Goal: Information Seeking & Learning: Learn about a topic

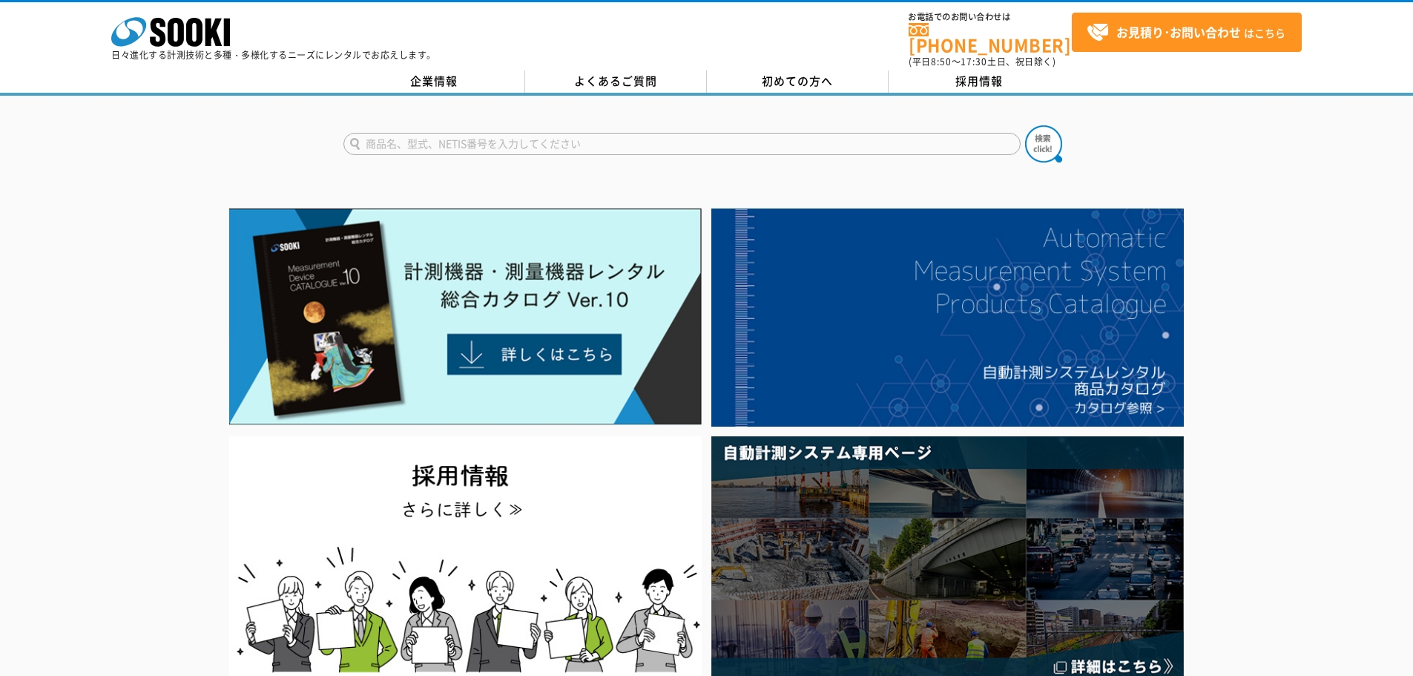
click at [550, 125] on form at bounding box center [706, 146] width 727 height 42
click at [550, 133] on input "text" at bounding box center [681, 144] width 677 height 22
type input "GX-3R"
click at [1050, 140] on img at bounding box center [1043, 143] width 37 height 37
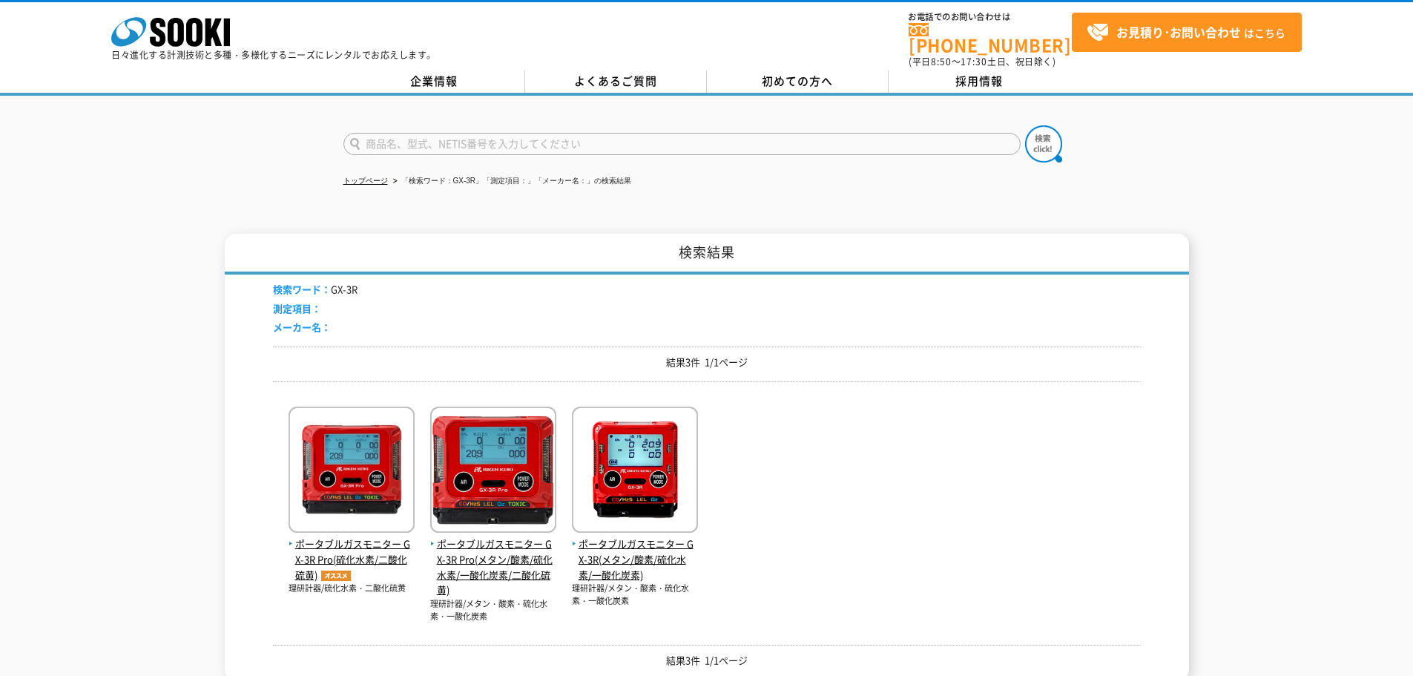
drag, startPoint x: 843, startPoint y: 550, endPoint x: 843, endPoint y: 535, distance: 14.8
click at [843, 550] on div "ポータブルガスモニター GX-3R Pro(硫化水素/二酸化硫黄) 理研計器/硫化水素・二酸化硫黄" at bounding box center [707, 507] width 868 height 229
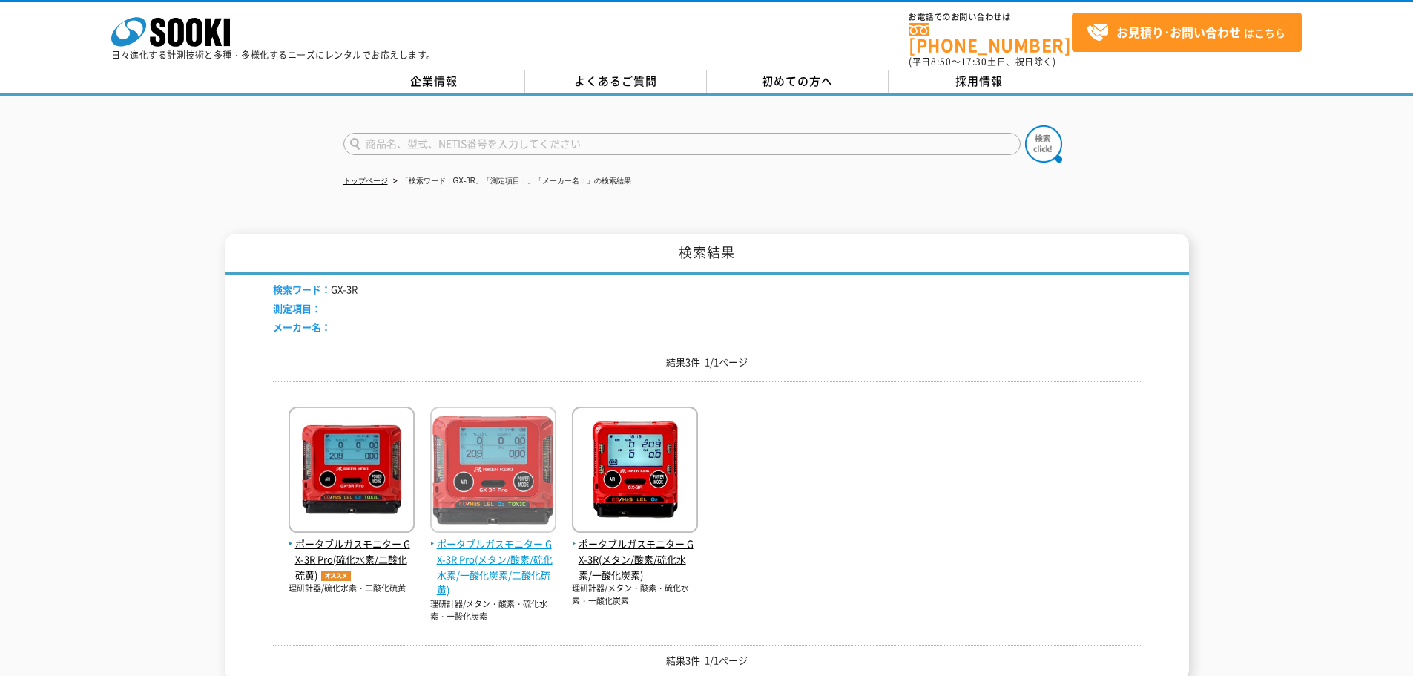
click at [472, 537] on span "ポータブルガスモニター GX-3R Pro(メタン/酸素/硫化水素/一酸化炭素/二酸化硫黄)" at bounding box center [493, 567] width 126 height 62
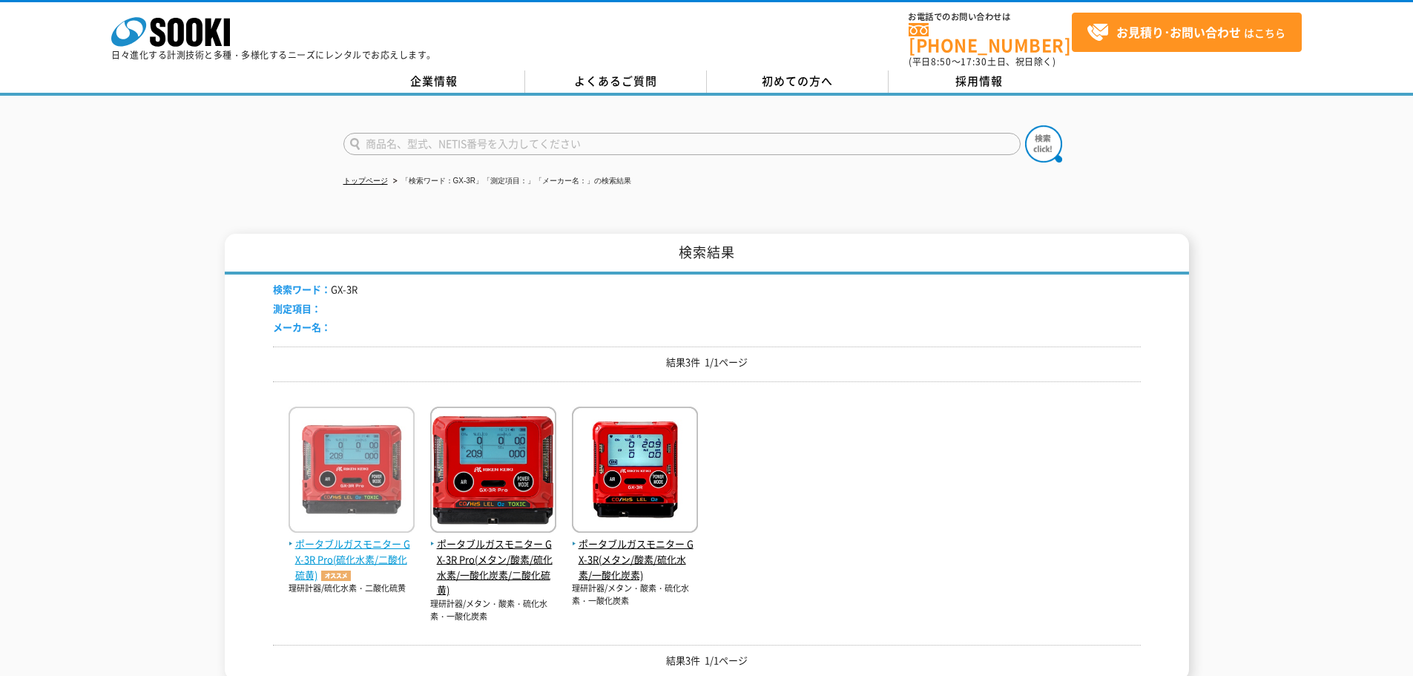
click at [388, 546] on span "ポータブルガスモニター GX-3R Pro(硫化水素/二酸化硫黄)" at bounding box center [352, 559] width 126 height 46
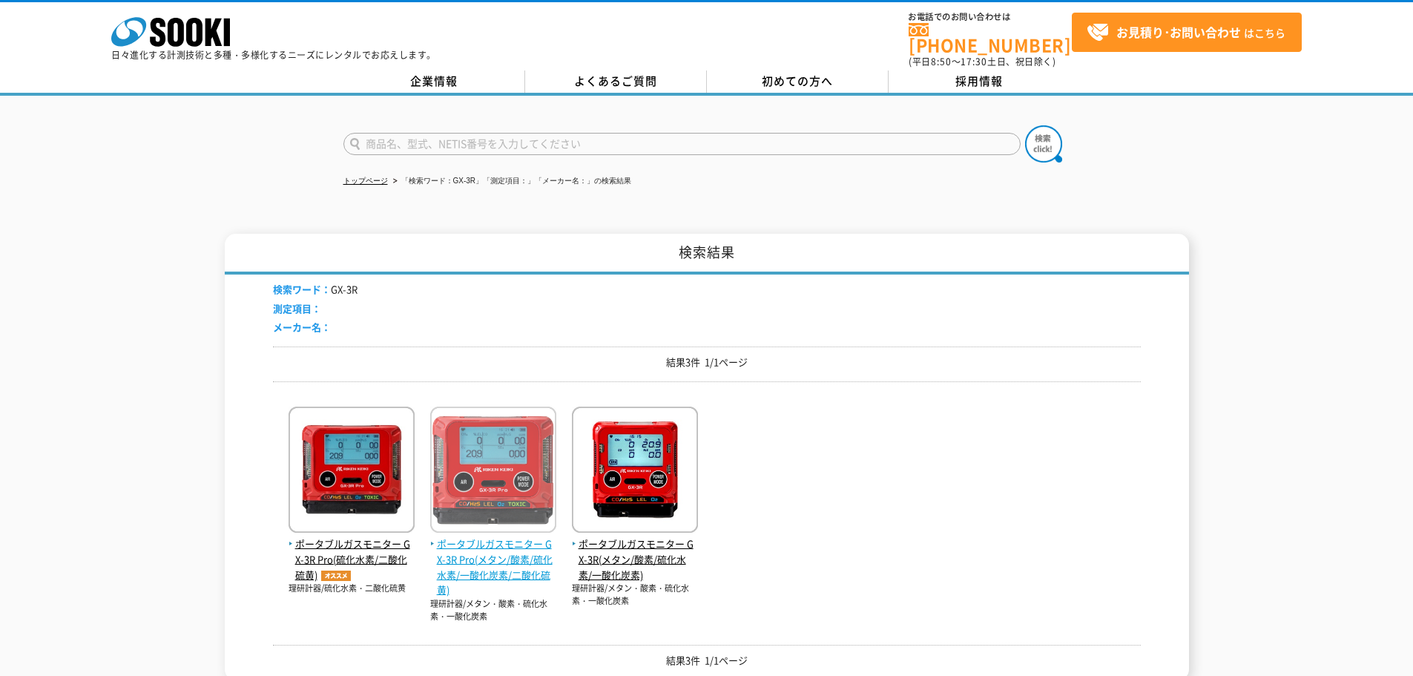
click at [517, 541] on span "ポータブルガスモニター GX-3R Pro(メタン/酸素/硫化水素/一酸化炭素/二酸化硫黄)" at bounding box center [493, 567] width 126 height 62
click at [512, 560] on span "ポータブルガスモニター GX-3R Pro(メタン/酸素/硫化水素/一酸化炭素/二酸化硫黄)" at bounding box center [493, 567] width 126 height 62
click at [504, 566] on span "ポータブルガスモニター GX-3R Pro(メタン/酸素/硫化水素/一酸化炭素/二酸化硫黄)" at bounding box center [493, 567] width 126 height 62
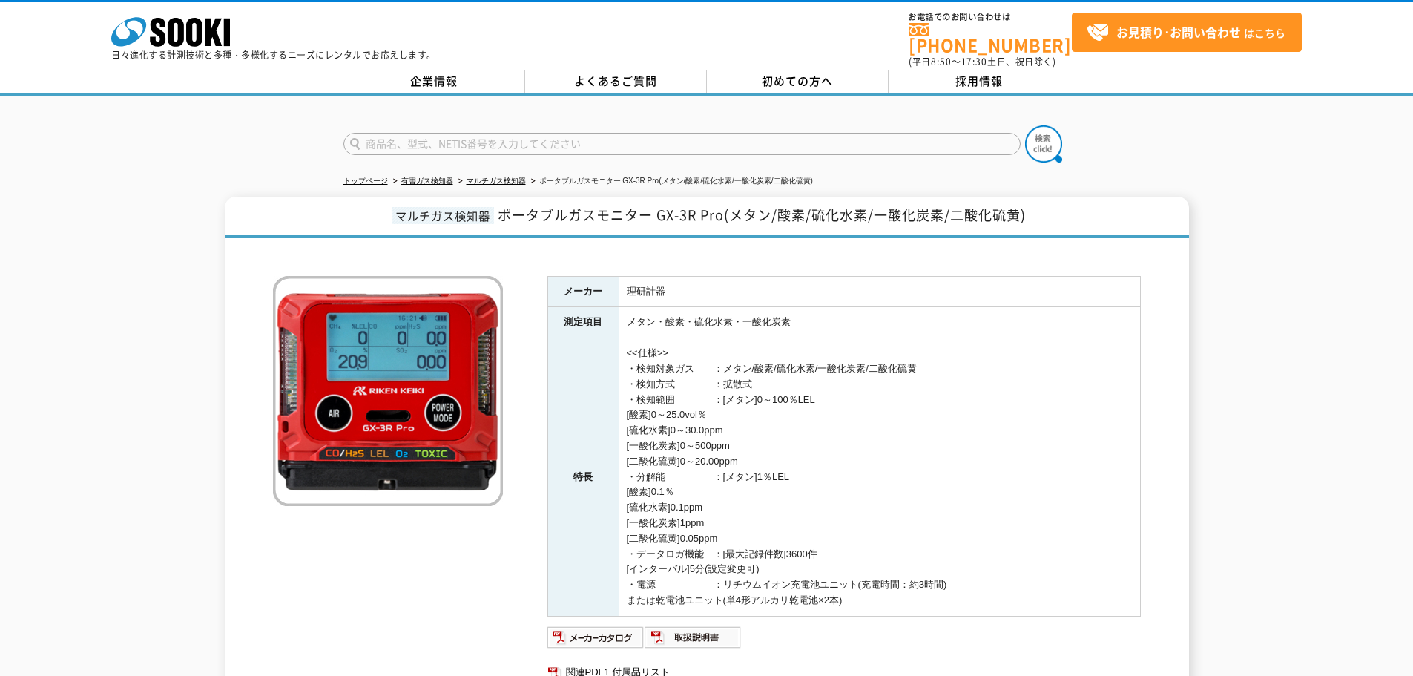
drag, startPoint x: 630, startPoint y: 306, endPoint x: 1033, endPoint y: 359, distance: 406.3
click at [1033, 359] on tbody "メーカー 理研計器 測定項目 メタン・酸素・硫化水素・一酸化炭素 特長 <<仕様>> ・検知対象ガス　　：メタン/酸素/硫化水素/一酸化炭素/二酸化硫黄 ・検…" at bounding box center [843, 446] width 593 height 340
click at [973, 367] on td "<<仕様>> ・検知対象ガス　　：メタン/酸素/硫化水素/一酸化炭素/二酸化硫黄 ・検知方式　　　　：拡散式 ・検知範囲　　　　：[メタン]0～100％LEL…" at bounding box center [880, 477] width 522 height 278
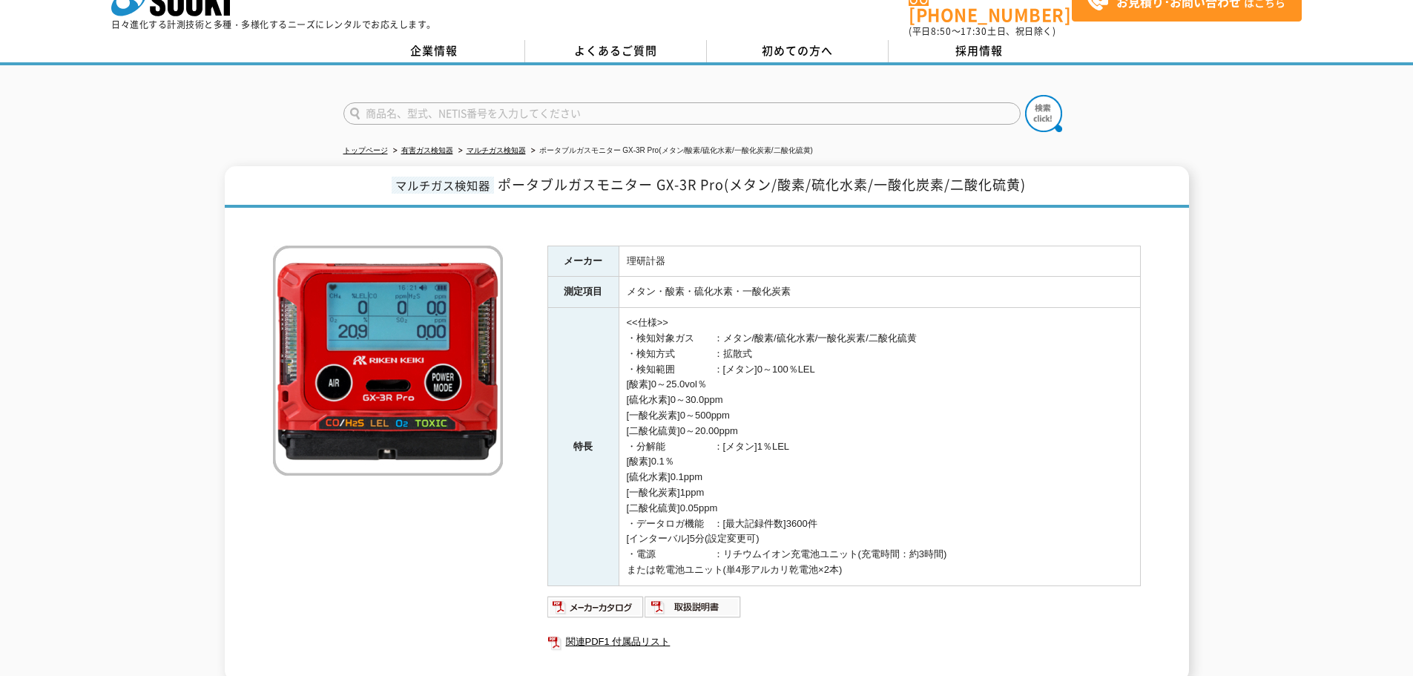
scroll to position [30, 0]
click at [625, 253] on td "理研計器" at bounding box center [880, 261] width 522 height 31
drag, startPoint x: 630, startPoint y: 243, endPoint x: 964, endPoint y: 349, distance: 350.8
click at [964, 349] on tbody "メーカー 理研計器 測定項目 メタン・酸素・硫化水素・一酸化炭素 特長 <<仕様>> ・検知対象ガス　　：メタン/酸素/硫化水素/一酸化炭素/二酸化硫黄 ・検…" at bounding box center [843, 416] width 593 height 340
click at [1047, 384] on td "<<仕様>> ・検知対象ガス　　：メタン/酸素/硫化水素/一酸化炭素/二酸化硫黄 ・検知方式　　　　：拡散式 ・検知範囲　　　　：[メタン]0～100％LEL…" at bounding box center [880, 448] width 522 height 278
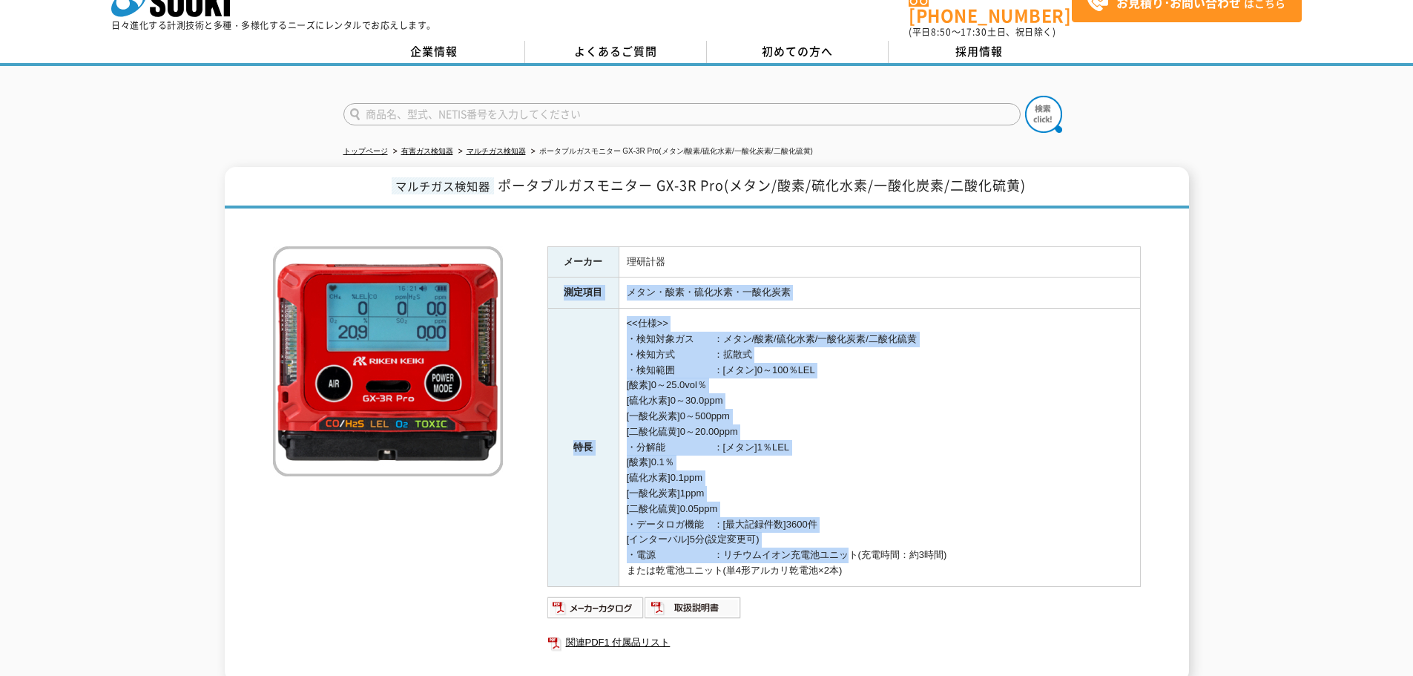
drag, startPoint x: 662, startPoint y: 249, endPoint x: 843, endPoint y: 545, distance: 347.2
click at [843, 545] on tbody "メーカー 理研計器 測定項目 メタン・酸素・硫化水素・一酸化炭素 特長 <<仕様>> ・検知対象ガス　　：メタン/酸素/硫化水素/一酸化炭素/二酸化硫黄 ・検…" at bounding box center [843, 416] width 593 height 340
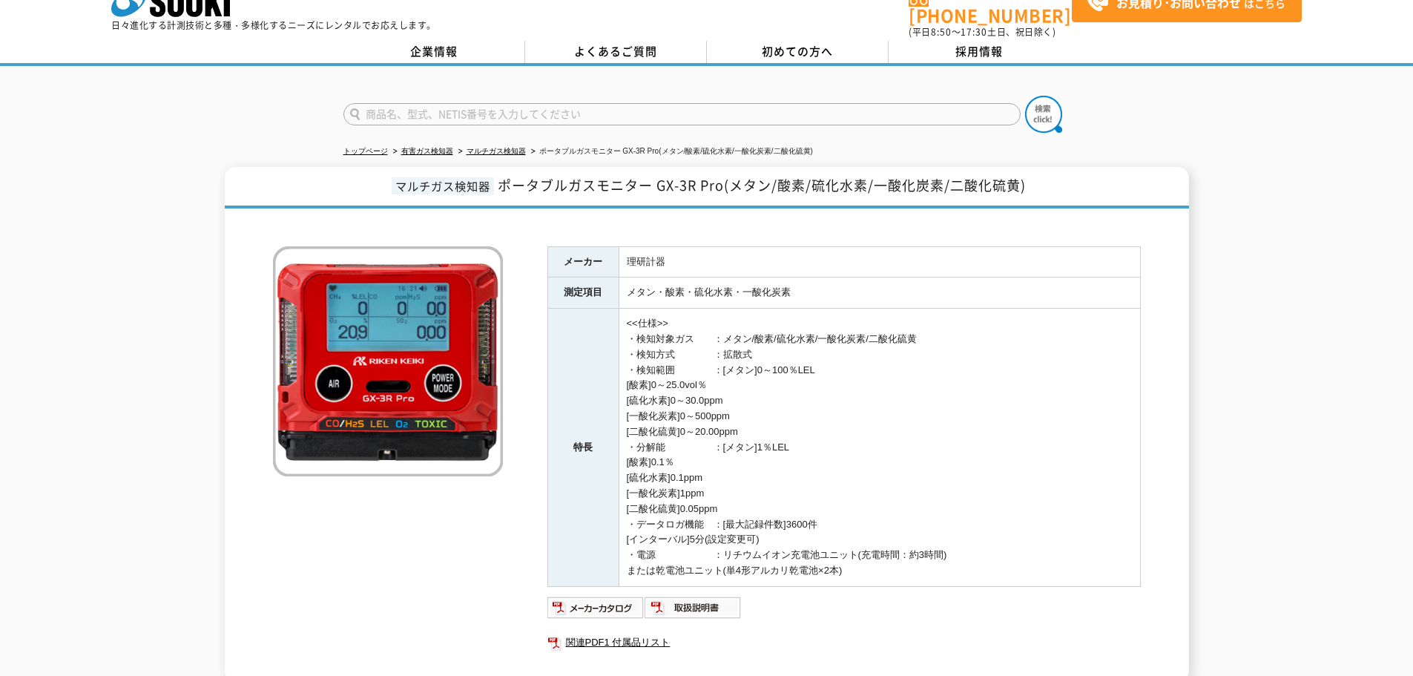
click at [893, 558] on td "<<仕様>> ・検知対象ガス　　：メタン/酸素/硫化水素/一酸化炭素/二酸化硫黄 ・検知方式　　　　：拡散式 ・検知範囲　　　　：[メタン]0～100％LEL…" at bounding box center [880, 448] width 522 height 278
drag, startPoint x: 945, startPoint y: 565, endPoint x: 634, endPoint y: 263, distance: 433.9
click at [634, 263] on tbody "メーカー 理研計器 測定項目 メタン・酸素・硫化水素・一酸化炭素 特長 <<仕様>> ・検知対象ガス　　：メタン/酸素/硫化水素/一酸化炭素/二酸化硫黄 ・検…" at bounding box center [843, 416] width 593 height 340
click at [671, 266] on td "理研計器" at bounding box center [880, 261] width 522 height 31
click at [758, 246] on td "理研計器" at bounding box center [880, 261] width 522 height 31
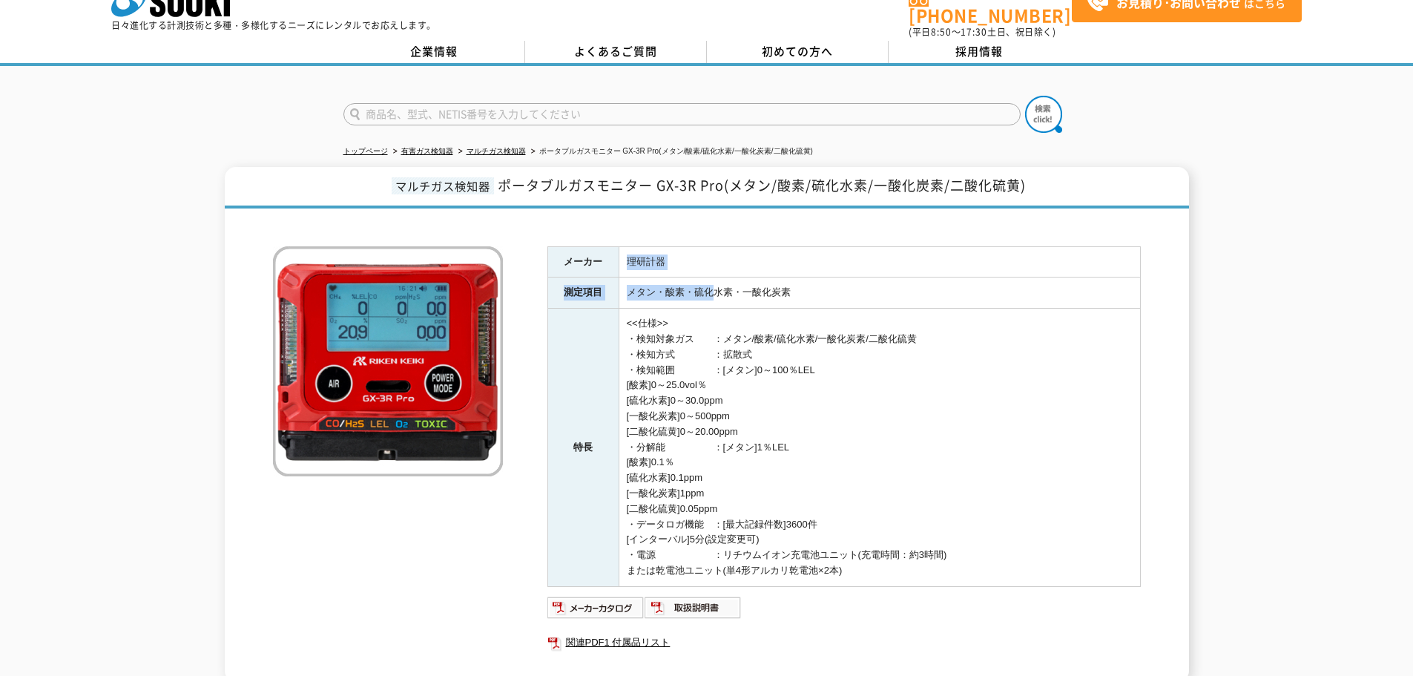
drag, startPoint x: 630, startPoint y: 251, endPoint x: 714, endPoint y: 269, distance: 86.3
click at [714, 269] on tbody "メーカー 理研計器 測定項目 メタン・酸素・硫化水素・一酸化炭素 特長 <<仕様>> ・検知対象ガス　　：メタン/酸素/硫化水素/一酸化炭素/二酸化硫黄 ・検…" at bounding box center [843, 416] width 593 height 340
click at [730, 260] on td "理研計器" at bounding box center [880, 261] width 522 height 31
drag, startPoint x: 720, startPoint y: 177, endPoint x: 673, endPoint y: 171, distance: 47.1
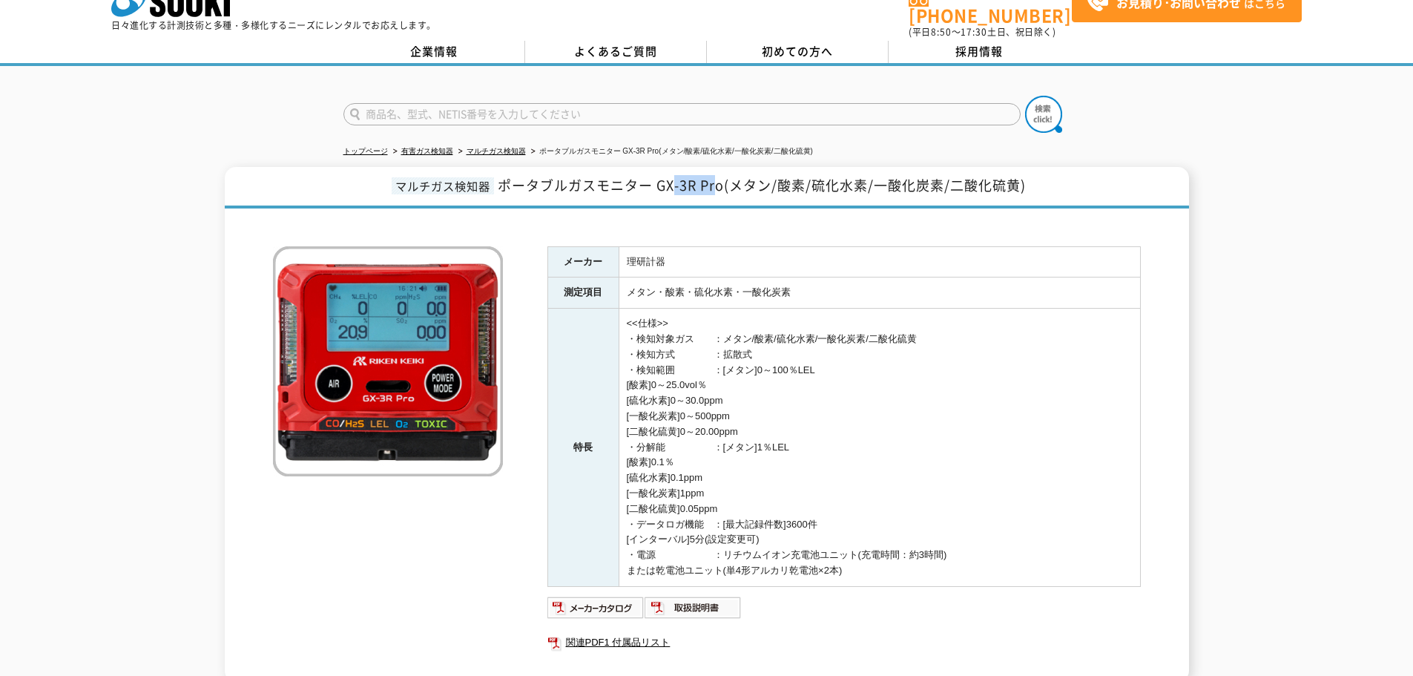
click at [673, 175] on span "ポータブルガスモニター GX-3R Pro(メタン/酸素/硫化水素/一酸化炭素/二酸化硫黄)" at bounding box center [762, 185] width 528 height 20
drag, startPoint x: 658, startPoint y: 171, endPoint x: 726, endPoint y: 177, distance: 68.6
click at [726, 177] on span "ポータブルガスモニター GX-3R Pro(メタン/酸素/硫化水素/一酸化炭素/二酸化硫黄)" at bounding box center [762, 185] width 528 height 20
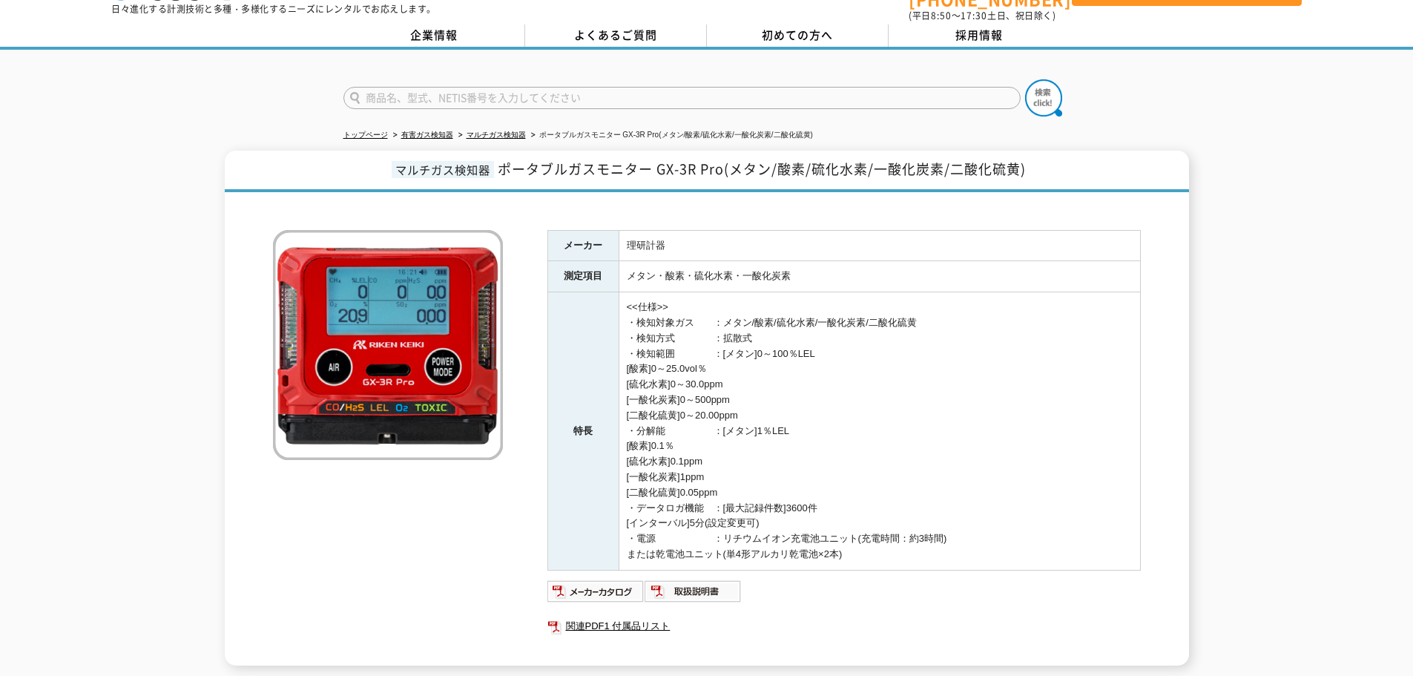
scroll to position [178, 0]
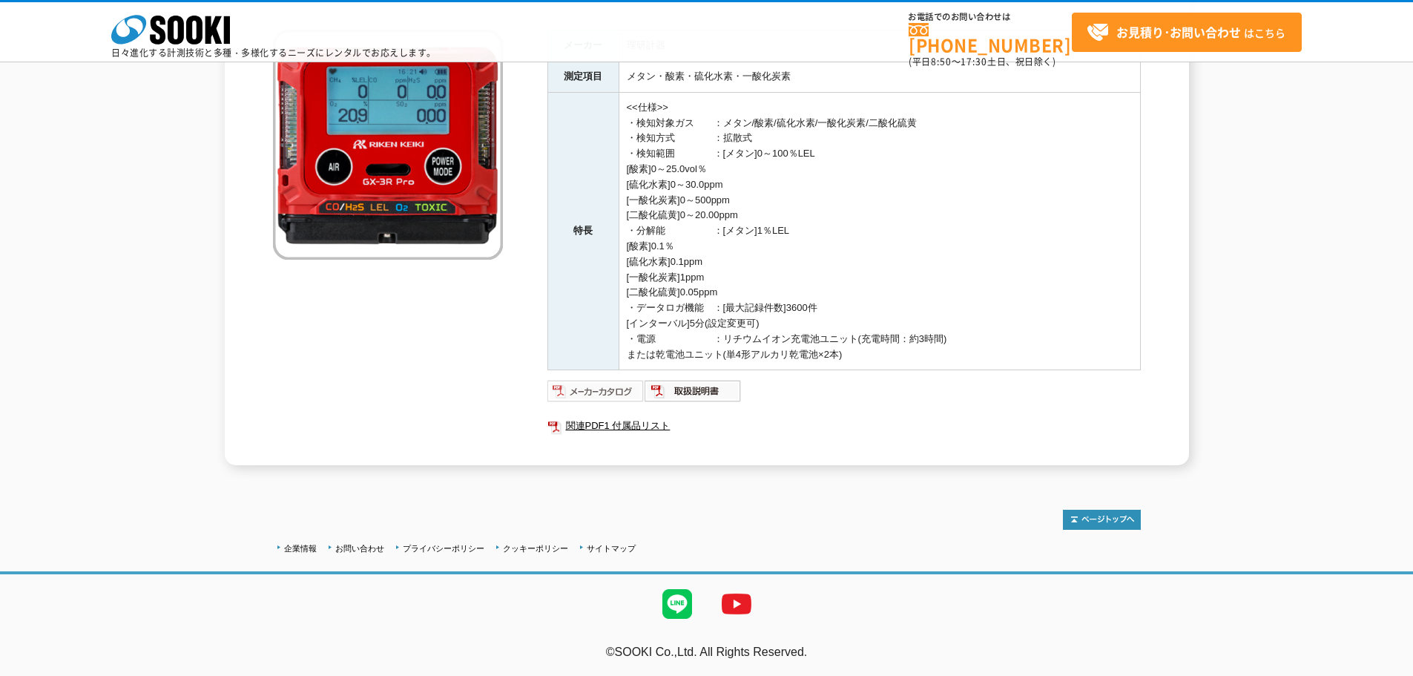
click at [592, 387] on img at bounding box center [595, 391] width 97 height 24
